Goal: Information Seeking & Learning: Learn about a topic

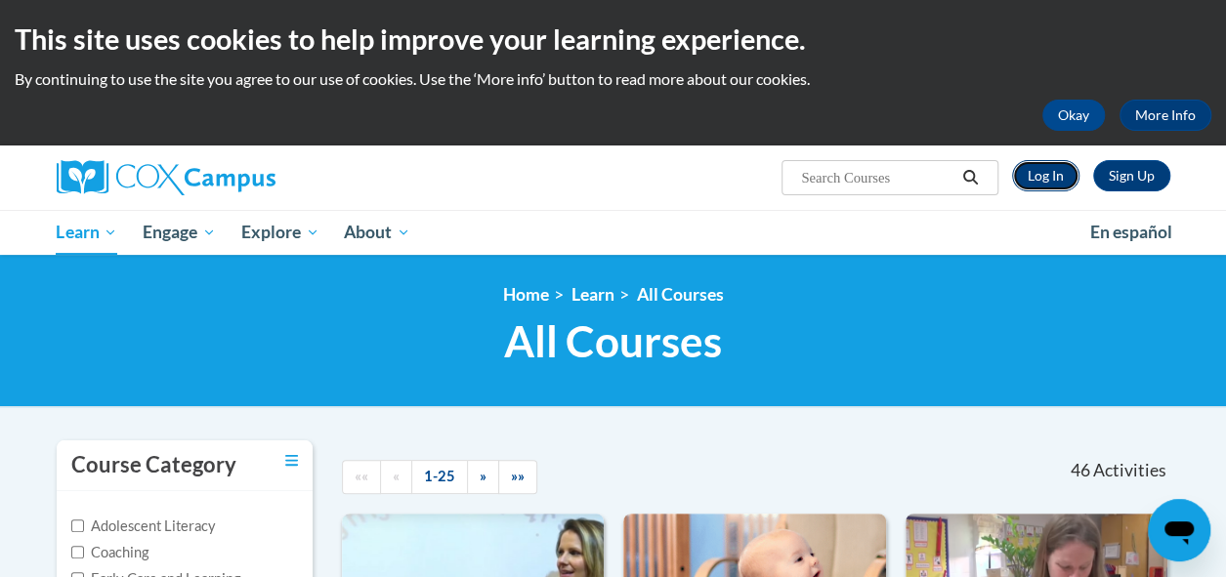
click at [1060, 173] on link "Log In" at bounding box center [1045, 175] width 67 height 31
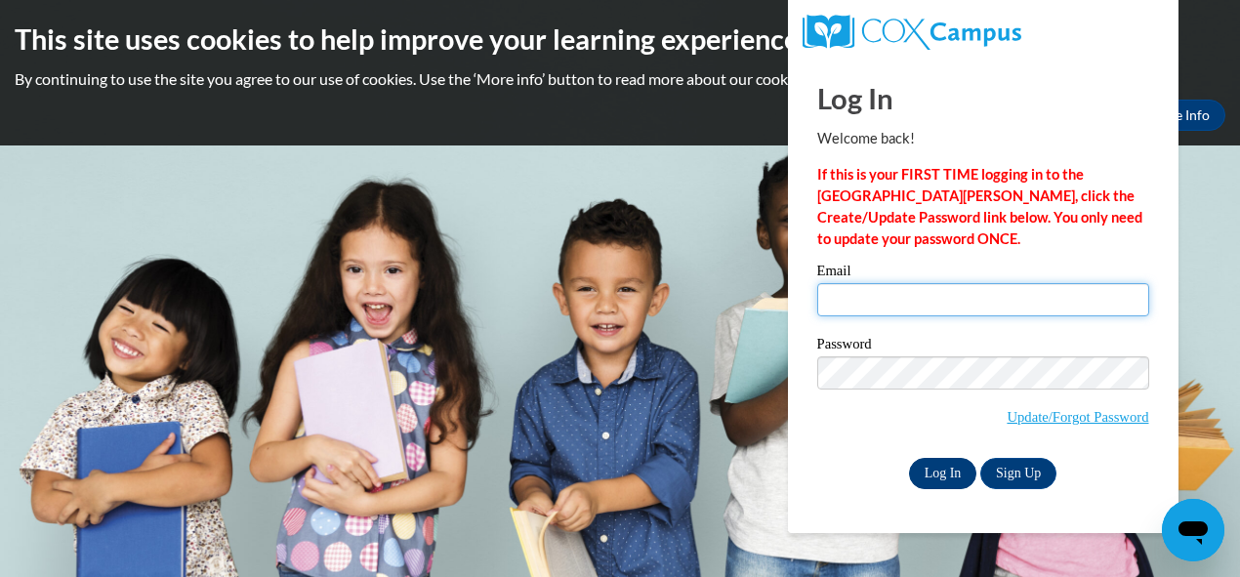
type input "Mommy.perry2@gmail.com"
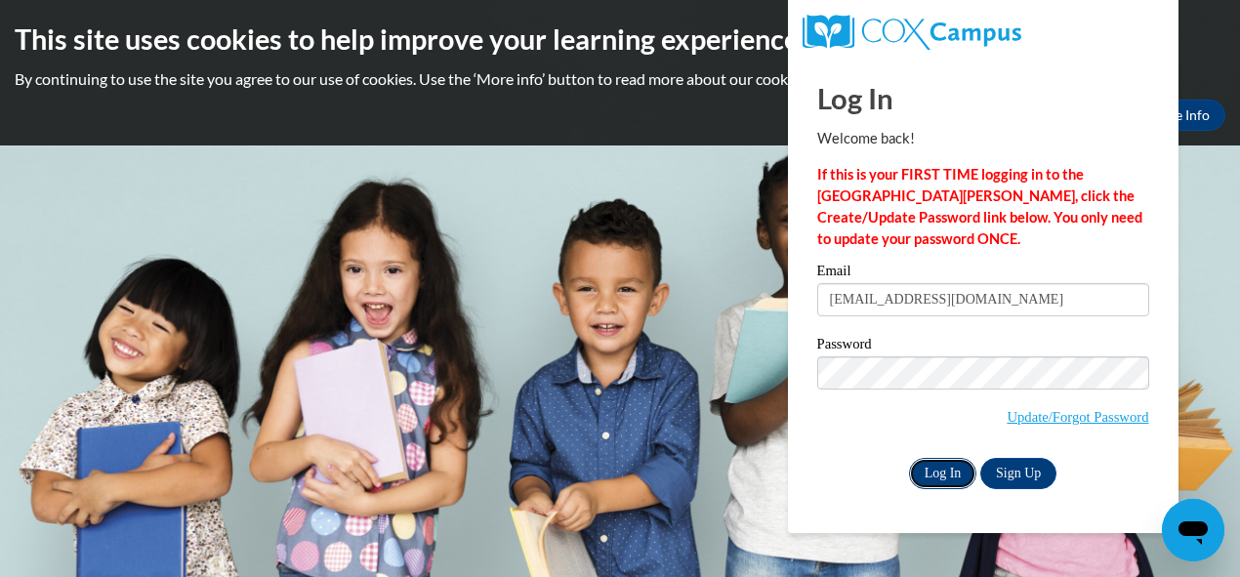
click at [943, 468] on input "Log In" at bounding box center [943, 473] width 68 height 31
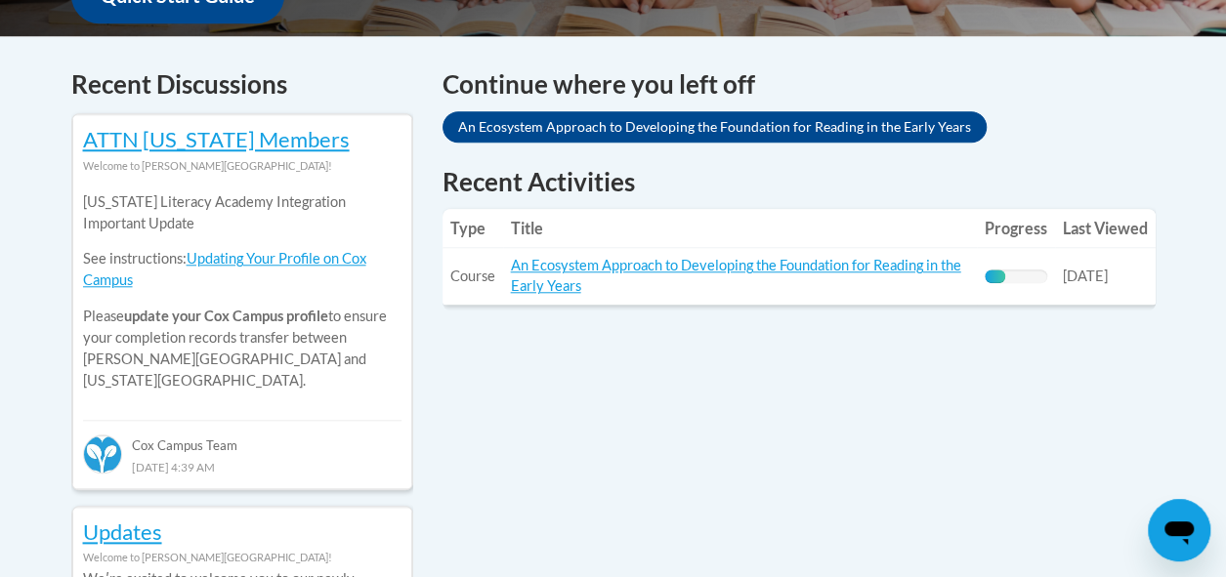
scroll to position [818, 0]
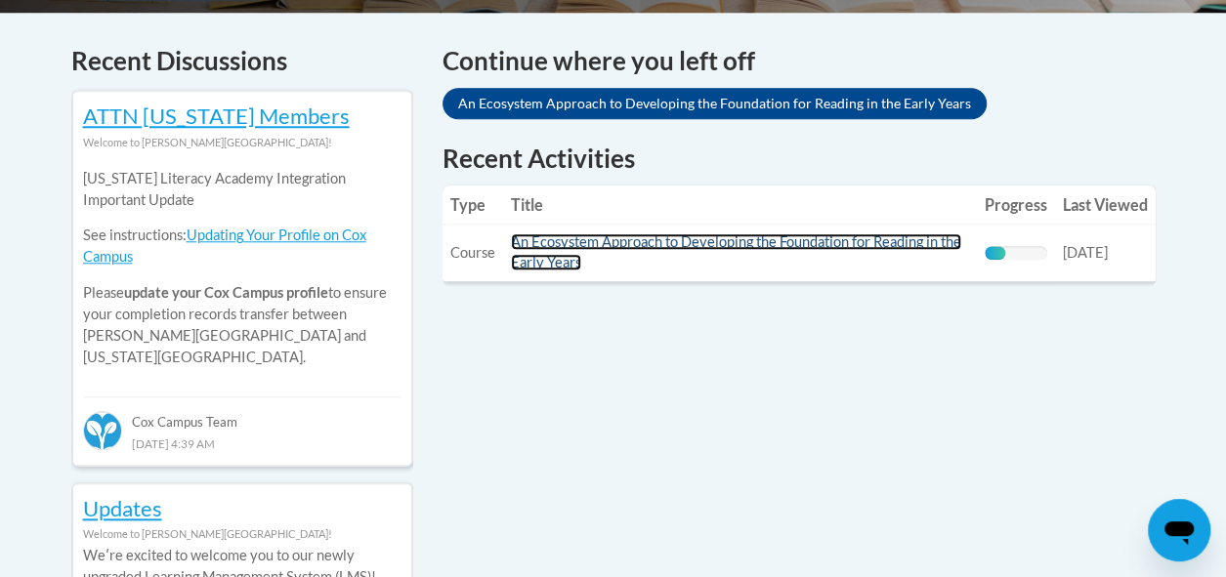
click at [754, 242] on link "An Ecosystem Approach to Developing the Foundation for Reading in the Early Yea…" at bounding box center [736, 251] width 450 height 37
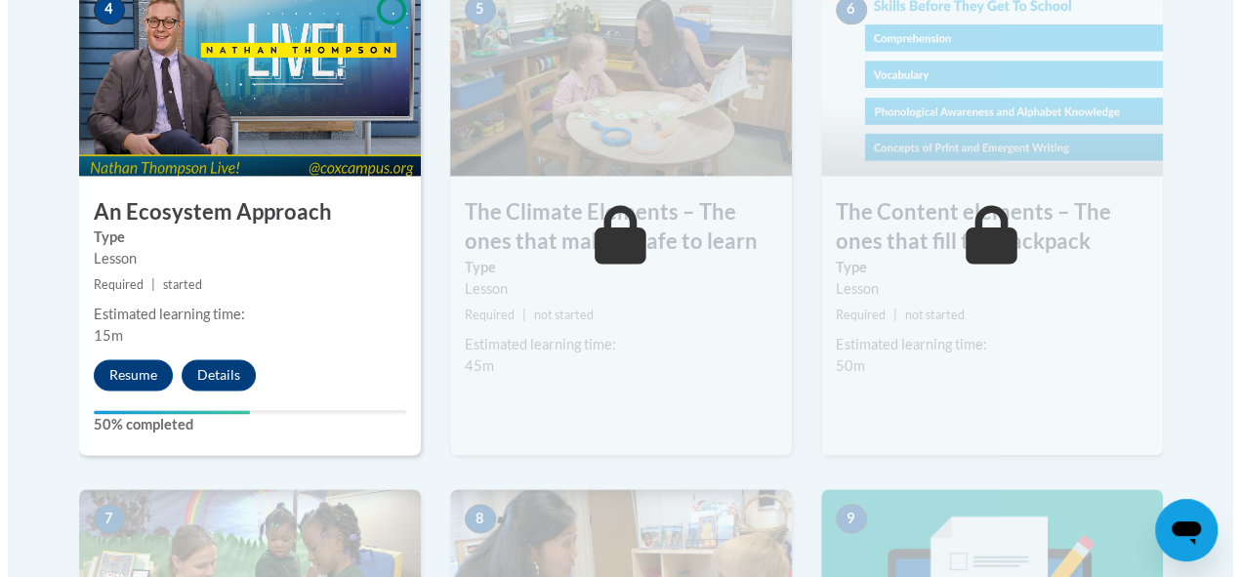
scroll to position [1319, 0]
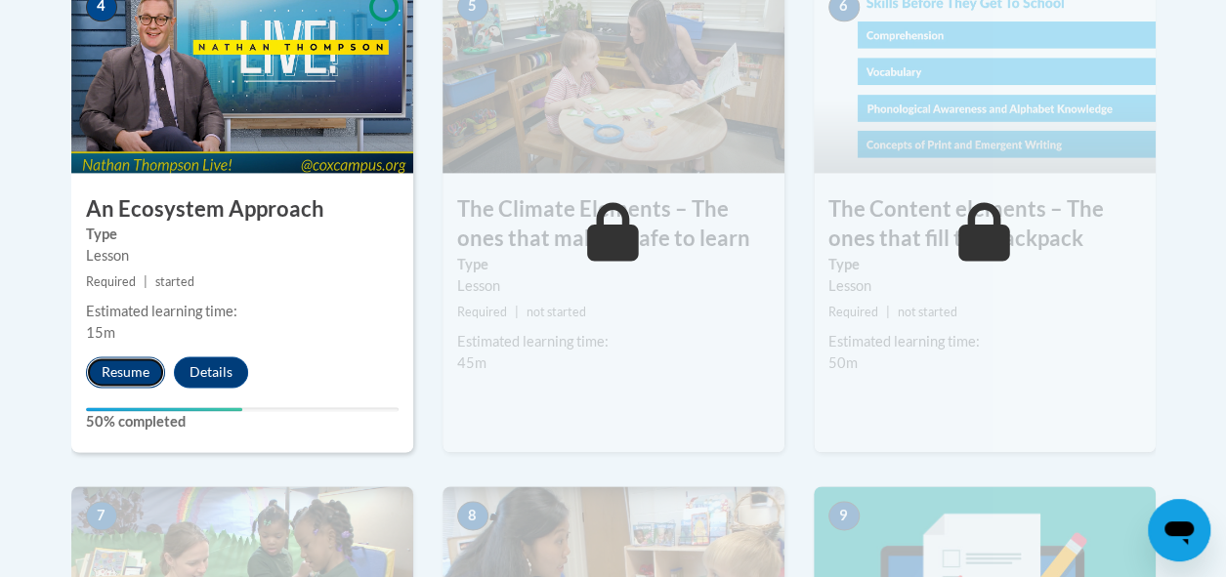
click at [131, 368] on button "Resume" at bounding box center [125, 371] width 79 height 31
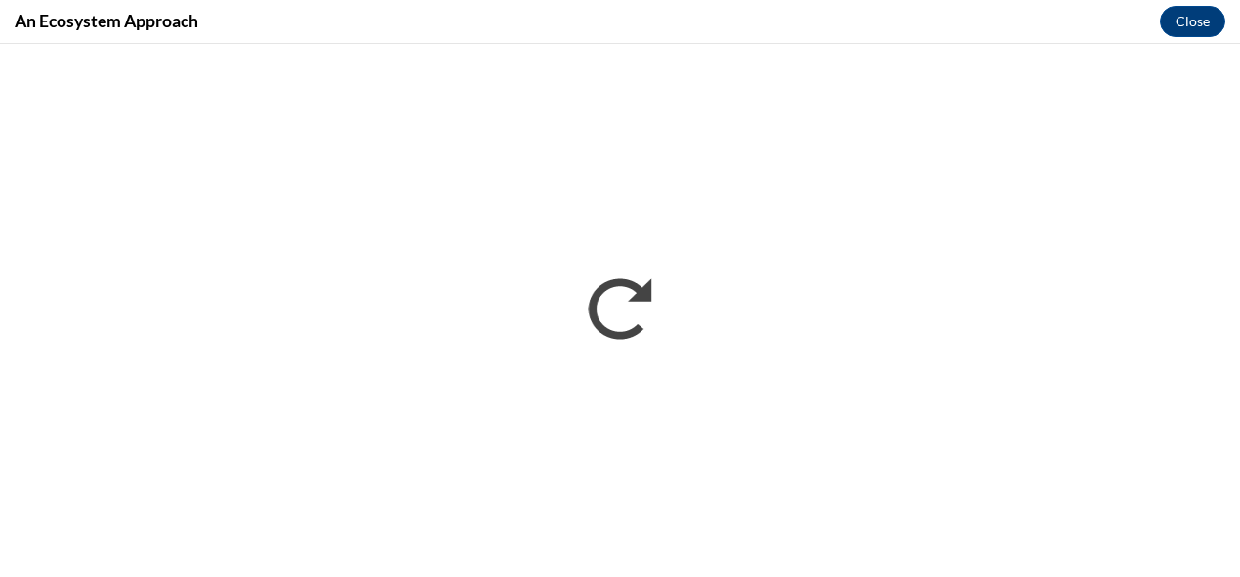
scroll to position [0, 0]
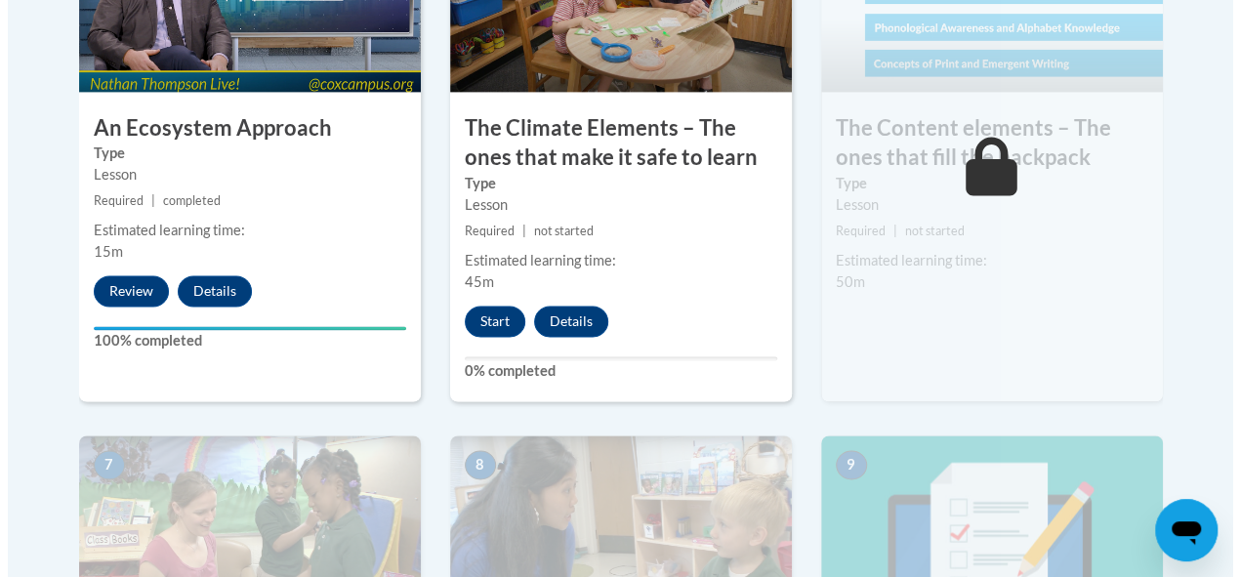
scroll to position [1404, 0]
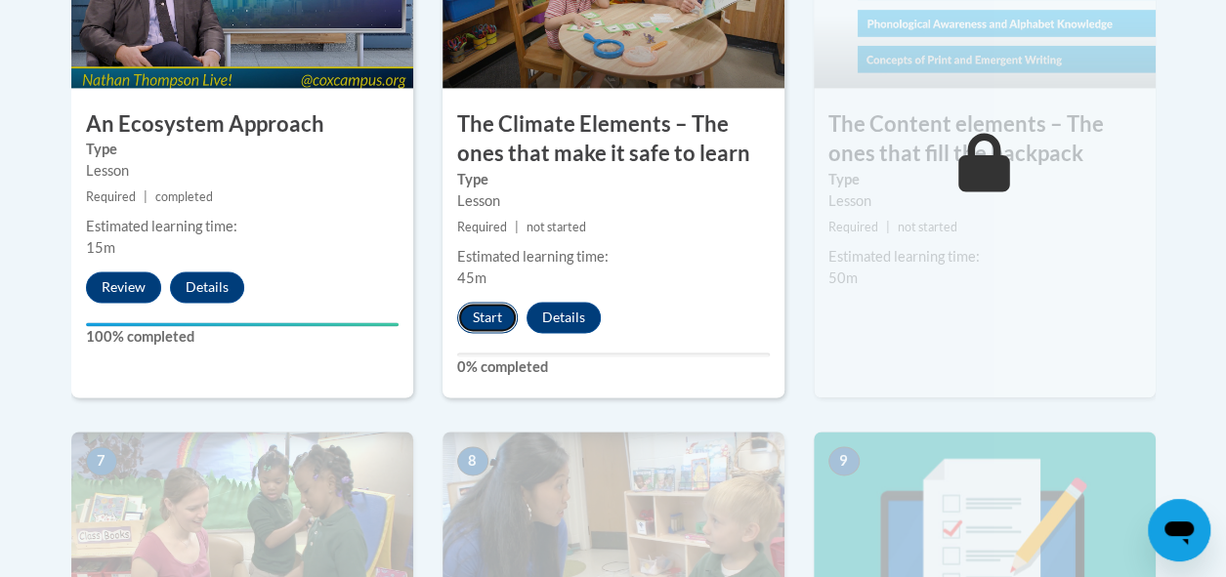
click at [485, 313] on button "Start" at bounding box center [487, 317] width 61 height 31
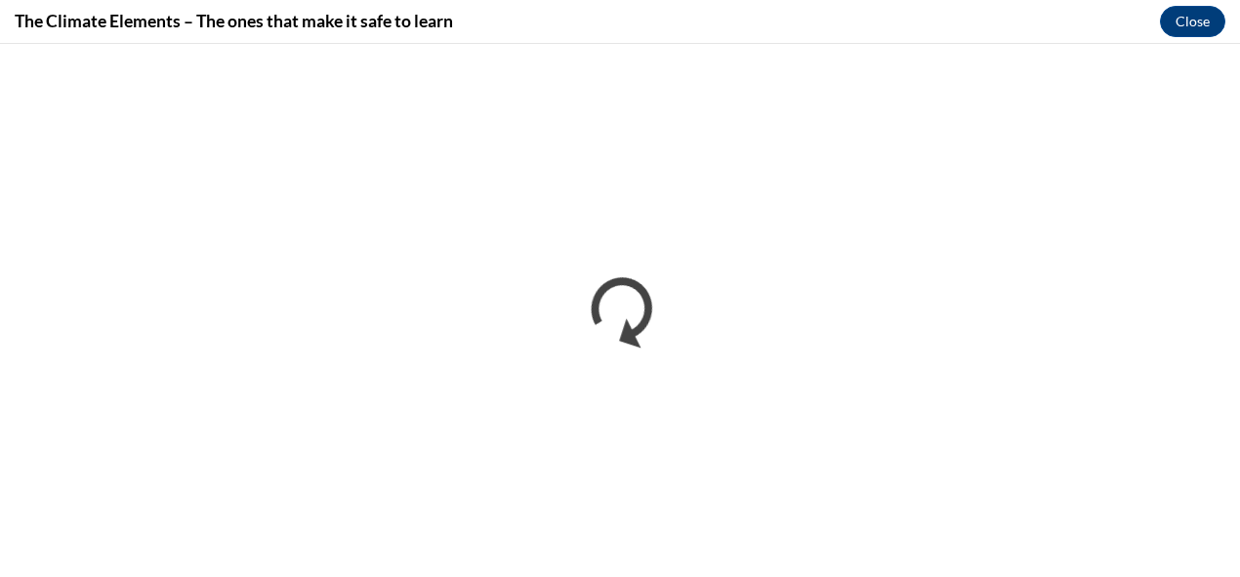
scroll to position [0, 0]
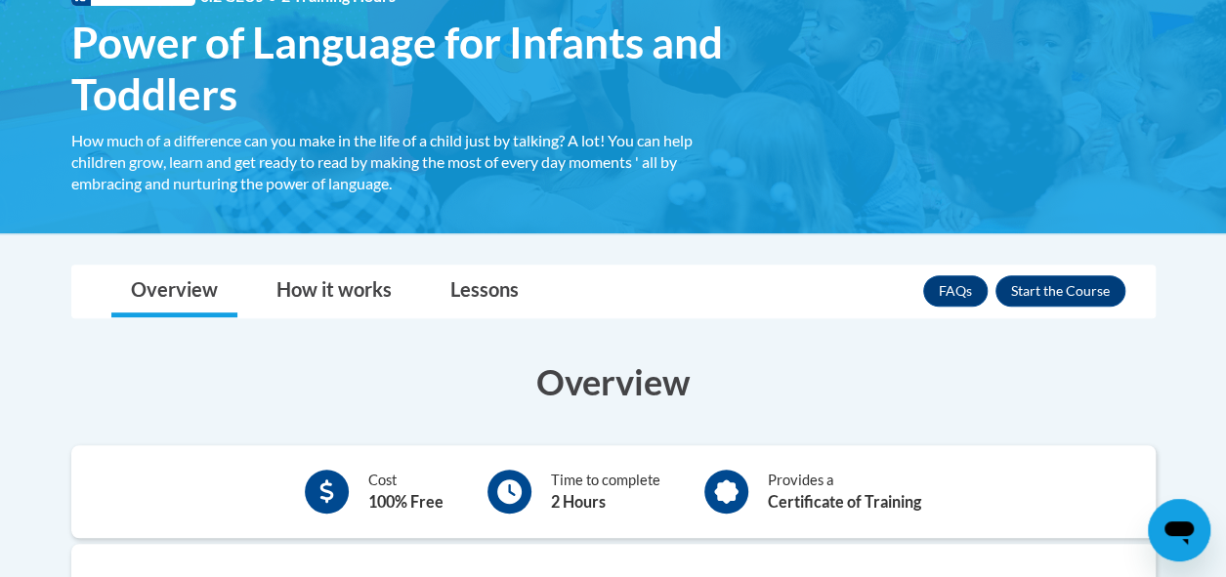
scroll to position [318, 0]
